Goal: Information Seeking & Learning: Learn about a topic

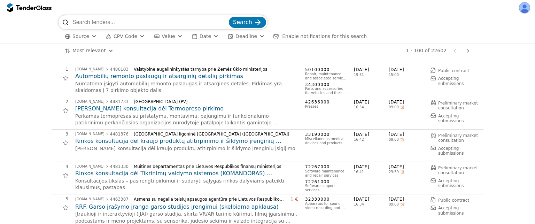
click at [141, 38] on div "button" at bounding box center [142, 36] width 25 height 24
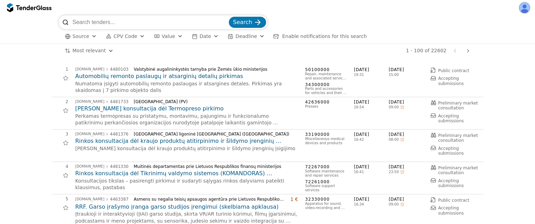
click at [146, 114] on p "Perkamas termopresas su pristatymu, montavimu, pajungimu ir funkcionalumo patik…" at bounding box center [186, 120] width 223 height 14
click at [144, 110] on h2 "[PERSON_NAME] konsultacija dėl Termopreso pirkimo" at bounding box center [186, 109] width 223 height 8
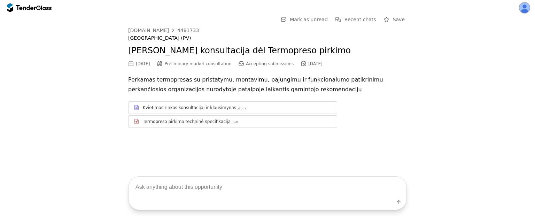
click at [173, 102] on link "Kvietimas rinkos konsultacijai ir klausimynas .docx" at bounding box center [232, 107] width 209 height 13
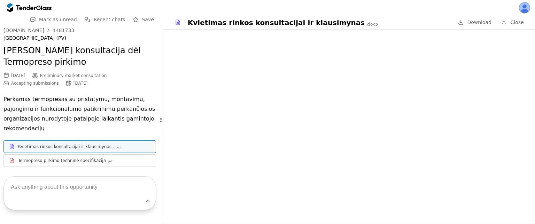
click at [107, 157] on div at bounding box center [84, 157] width 132 height 0
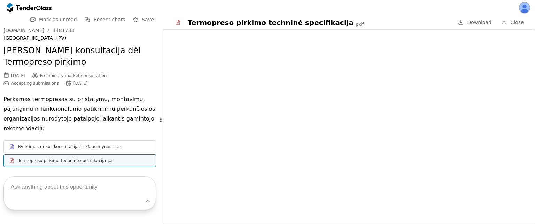
click at [99, 187] on textarea at bounding box center [80, 187] width 152 height 21
paste textarea "defibriliatorius"
type textarea "d"
click at [76, 187] on textarea at bounding box center [80, 187] width 152 height 21
paste textarea "Kokios yra techninės specifikacijos?"
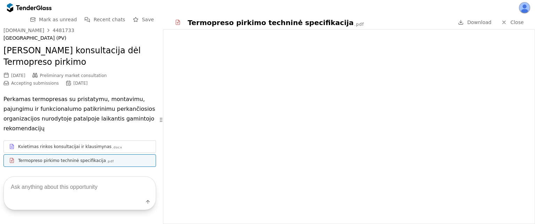
type textarea "Kokios yra techninės specifikacijos?"
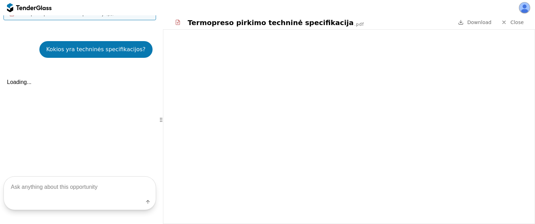
scroll to position [161, 0]
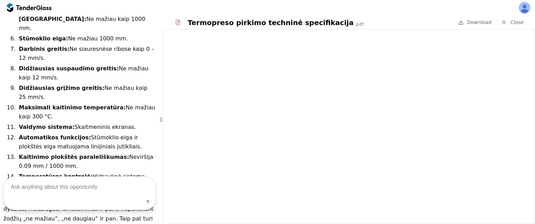
scroll to position [583, 0]
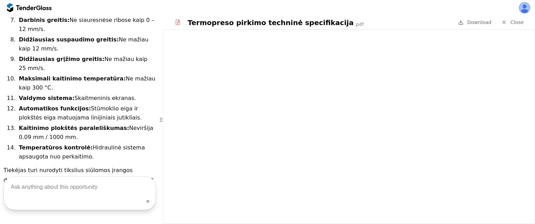
click at [61, 190] on textarea at bounding box center [80, 187] width 152 height 21
type textarea "Kokie yra pristatymo terminai?"
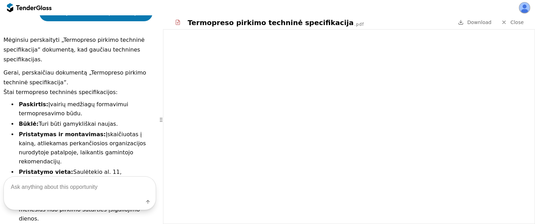
scroll to position [96, 0]
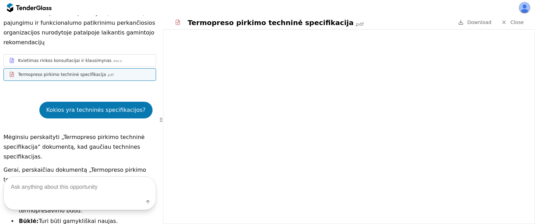
click at [32, 10] on div at bounding box center [29, 7] width 45 height 11
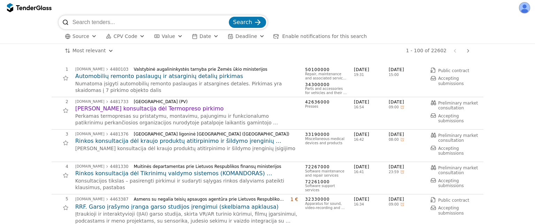
click at [136, 38] on span "CPV Code" at bounding box center [126, 36] width 24 height 6
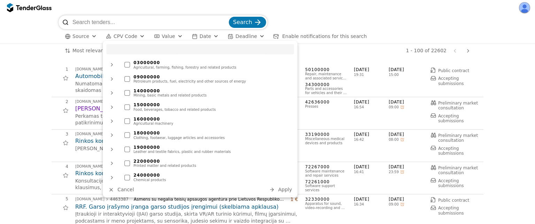
click at [110, 66] on div at bounding box center [111, 65] width 17 height 18
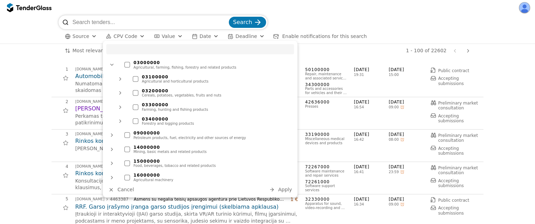
click at [110, 66] on div at bounding box center [112, 64] width 18 height 17
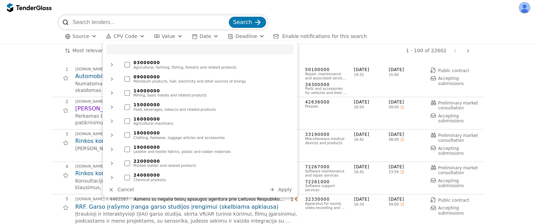
click at [126, 52] on input "search" at bounding box center [200, 49] width 188 height 10
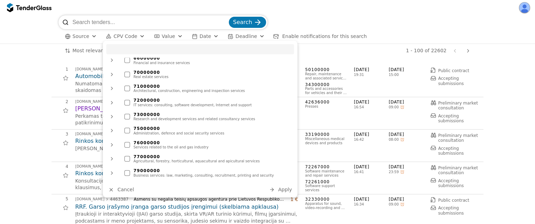
scroll to position [453, 0]
click at [111, 91] on div at bounding box center [111, 89] width 17 height 18
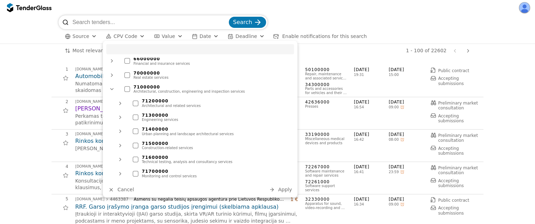
click at [111, 91] on div at bounding box center [112, 89] width 18 height 17
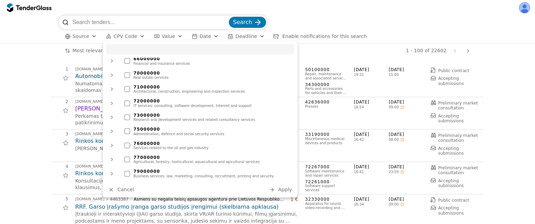
click at [112, 103] on div at bounding box center [111, 103] width 17 height 18
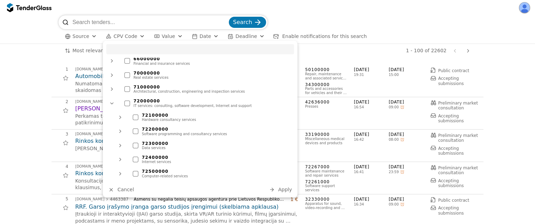
click at [112, 103] on div at bounding box center [112, 103] width 18 height 17
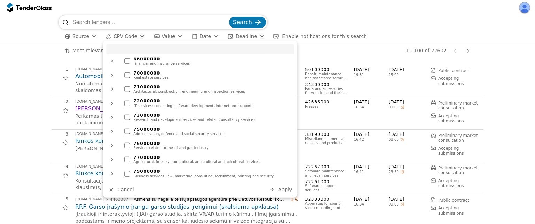
click at [130, 103] on div at bounding box center [127, 103] width 6 height 6
click at [128, 88] on div at bounding box center [127, 89] width 6 height 6
click at [279, 187] on span "Apply" at bounding box center [285, 190] width 14 height 6
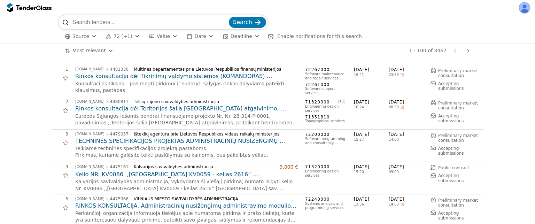
click at [281, 35] on span "Enable notifications for this search" at bounding box center [319, 36] width 85 height 6
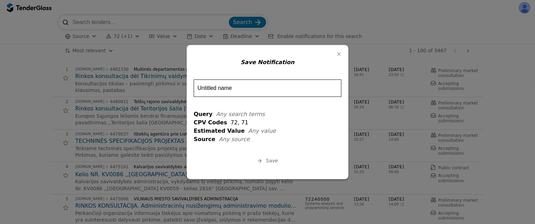
click at [339, 53] on div "button" at bounding box center [339, 54] width 18 height 18
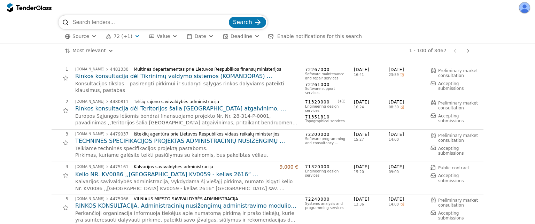
click at [318, 36] on span "Enable notifications for this search" at bounding box center [319, 36] width 85 height 6
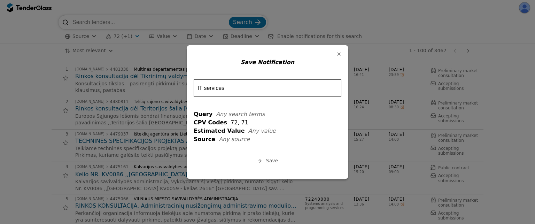
type input "IT services"
click at [277, 161] on span "Save" at bounding box center [272, 161] width 12 height 6
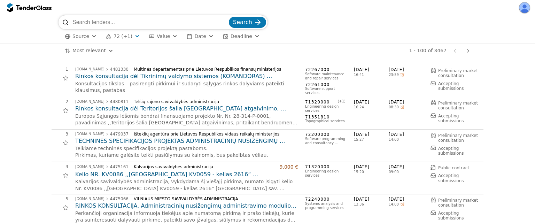
click at [523, 6] on button "button" at bounding box center [524, 7] width 11 height 11
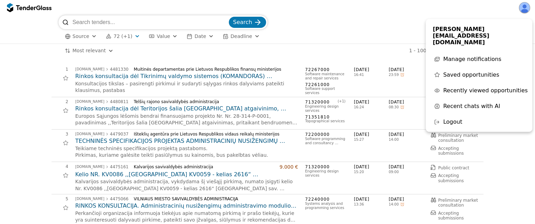
click at [473, 56] on span "Manage notifications" at bounding box center [472, 59] width 58 height 7
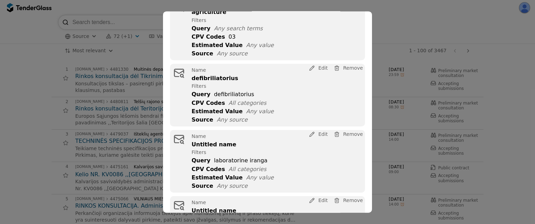
scroll to position [173, 0]
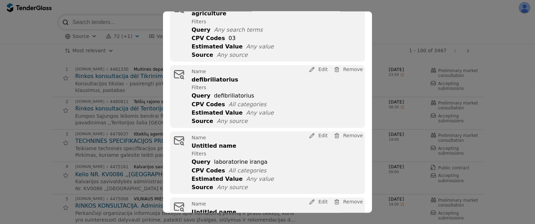
click at [345, 68] on span "Remove" at bounding box center [353, 70] width 20 height 6
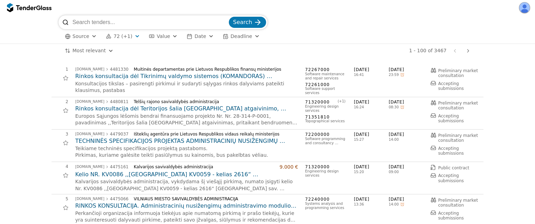
click at [89, 25] on input "search" at bounding box center [149, 22] width 155 height 14
click at [121, 23] on input "search" at bounding box center [149, 22] width 155 height 14
paste input "JavaScript"
type input "JavaScript"
click at [229, 17] on button "Search" at bounding box center [247, 22] width 37 height 11
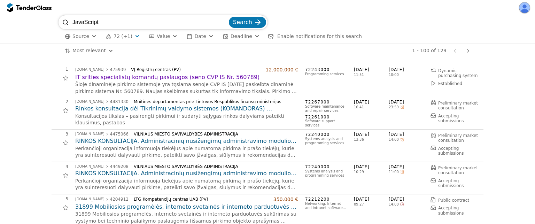
drag, startPoint x: 102, startPoint y: 24, endPoint x: 26, endPoint y: 14, distance: 77.3
click at [26, 14] on div "JavaScript Search Source 72 (+1) Type Buyer Value Date Deadline Enable notifica…" at bounding box center [267, 112] width 535 height 224
paste input "defibriliatorius"
type input "defibriliatorius"
click at [229, 17] on button "Search" at bounding box center [247, 22] width 37 height 11
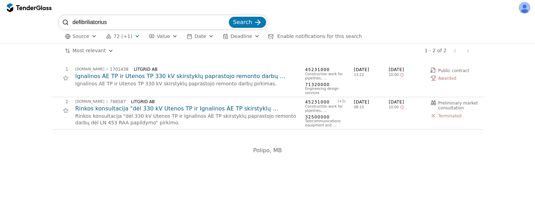
click at [162, 77] on h2 "Ignalinos AE TP ir Utenos TP 330 kV skirstyklų paprastojo remonto darbų pirkima…" at bounding box center [186, 76] width 223 height 8
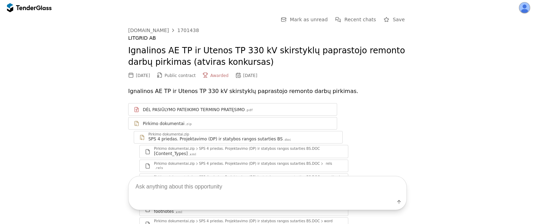
click at [388, 21] on div at bounding box center [387, 20] width 20 height 20
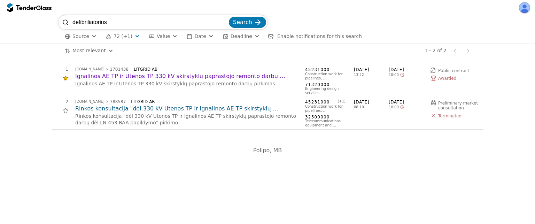
click at [296, 33] on button "Enable notifications for this search" at bounding box center [315, 36] width 98 height 9
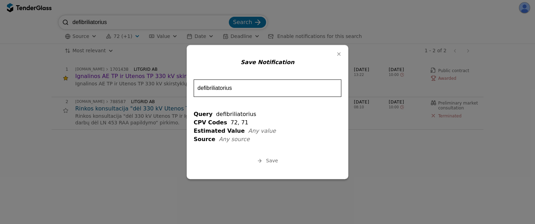
click at [247, 85] on input "defibriliatorius" at bounding box center [268, 87] width 148 height 17
type input "defibriliatorius zodis yra"
click at [266, 159] on button "Save" at bounding box center [267, 161] width 25 height 9
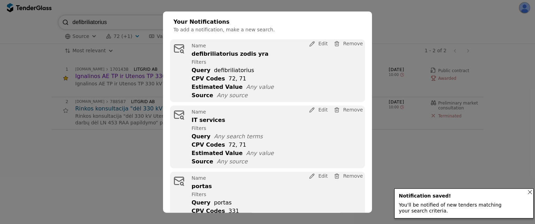
click at [349, 46] on span "Remove" at bounding box center [353, 44] width 20 height 6
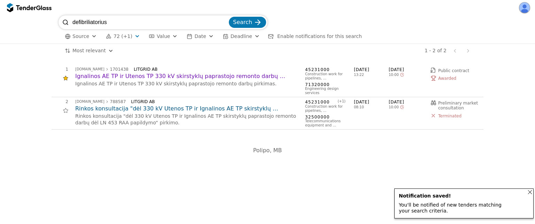
click at [20, 13] on div at bounding box center [29, 7] width 45 height 11
